Goal: Use online tool/utility

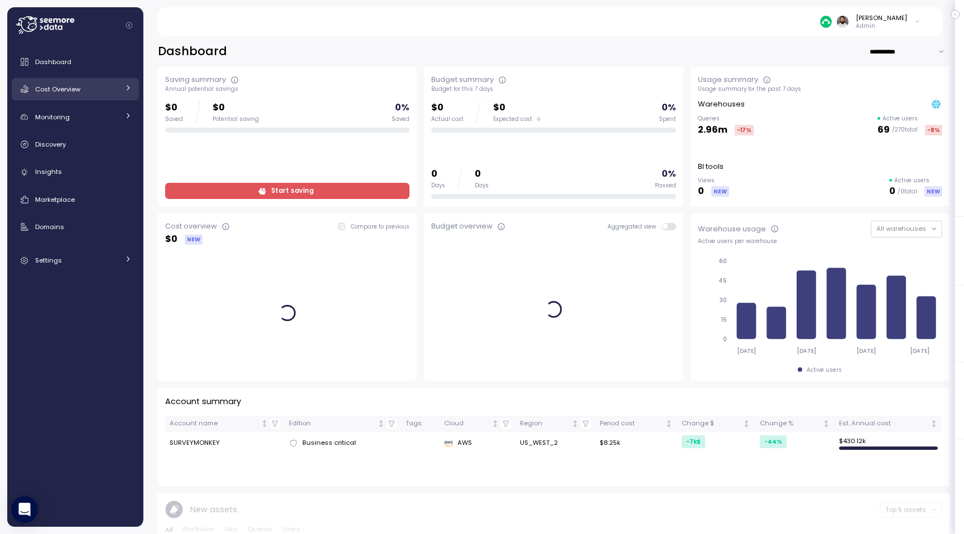
click at [57, 91] on span "Cost Overview" at bounding box center [57, 89] width 45 height 9
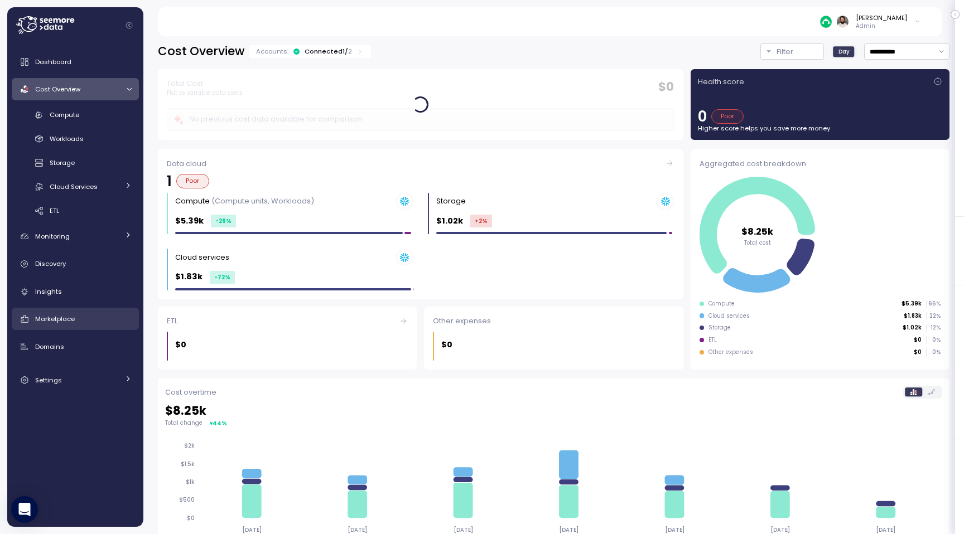
click at [72, 319] on span "Marketplace" at bounding box center [55, 319] width 40 height 9
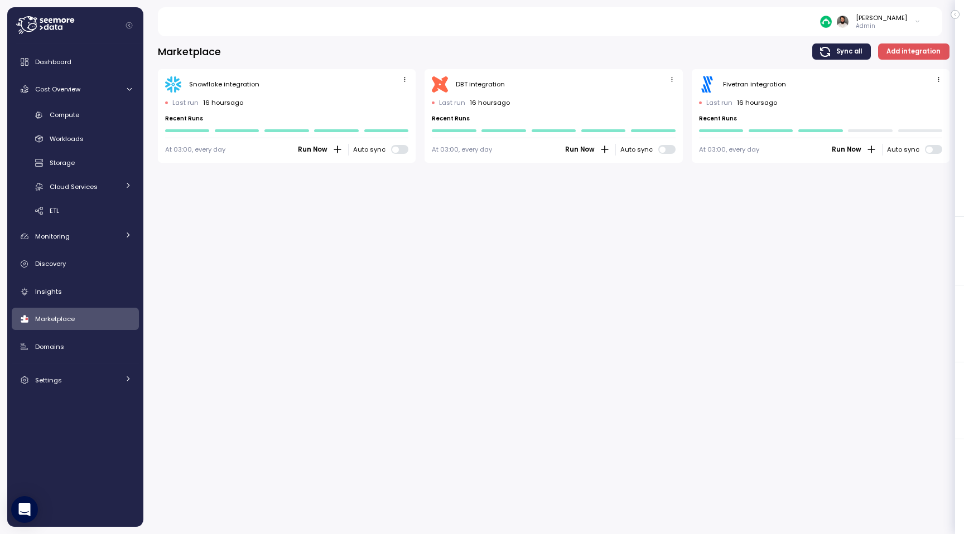
click at [852, 154] on span "Run Now" at bounding box center [847, 149] width 30 height 11
